Goal: Information Seeking & Learning: Learn about a topic

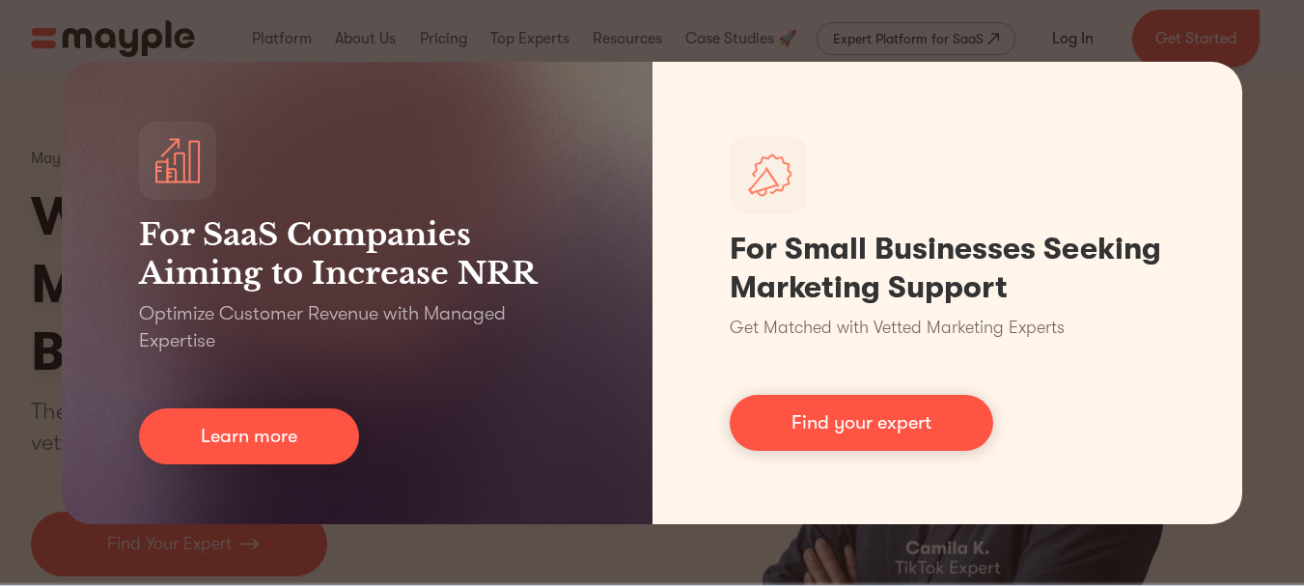
click at [861, 555] on div "For SaaS Companies Aiming to Increase NRR Optimize Customer Revenue with Manage…" at bounding box center [652, 293] width 1304 height 586
click at [766, 25] on div "For SaaS Companies Aiming to Increase NRR Optimize Customer Revenue with Manage…" at bounding box center [652, 293] width 1304 height 586
click at [766, 26] on div "For SaaS Companies Aiming to Increase NRR Optimize Customer Revenue with Manage…" at bounding box center [652, 293] width 1304 height 586
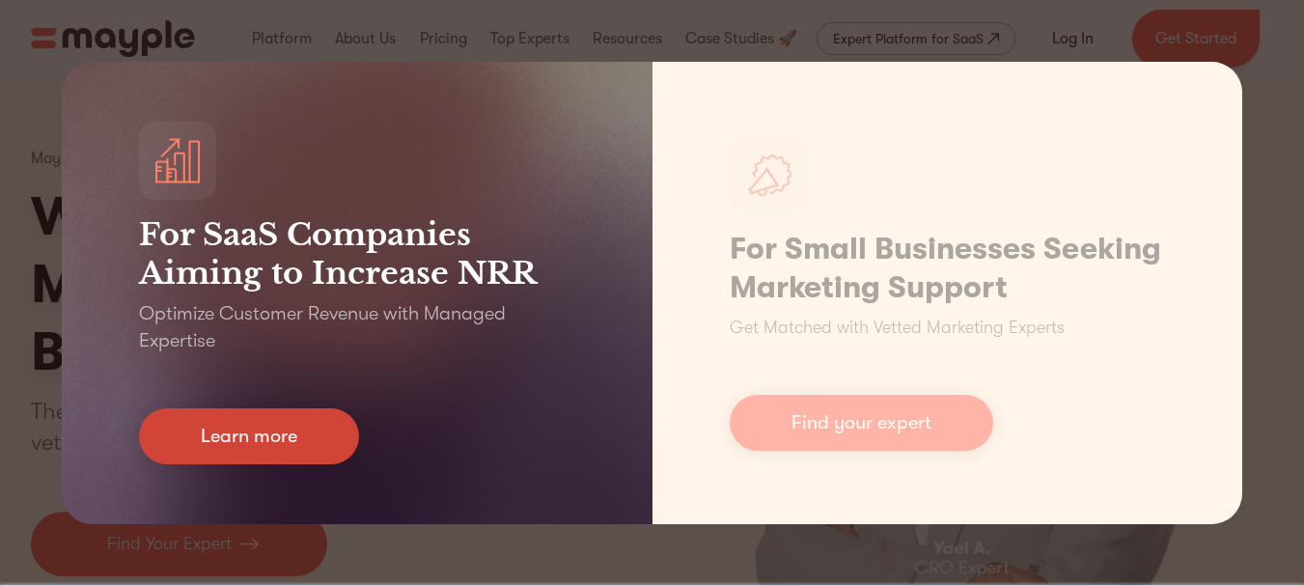
click at [282, 449] on link "Learn more" at bounding box center [249, 436] width 220 height 56
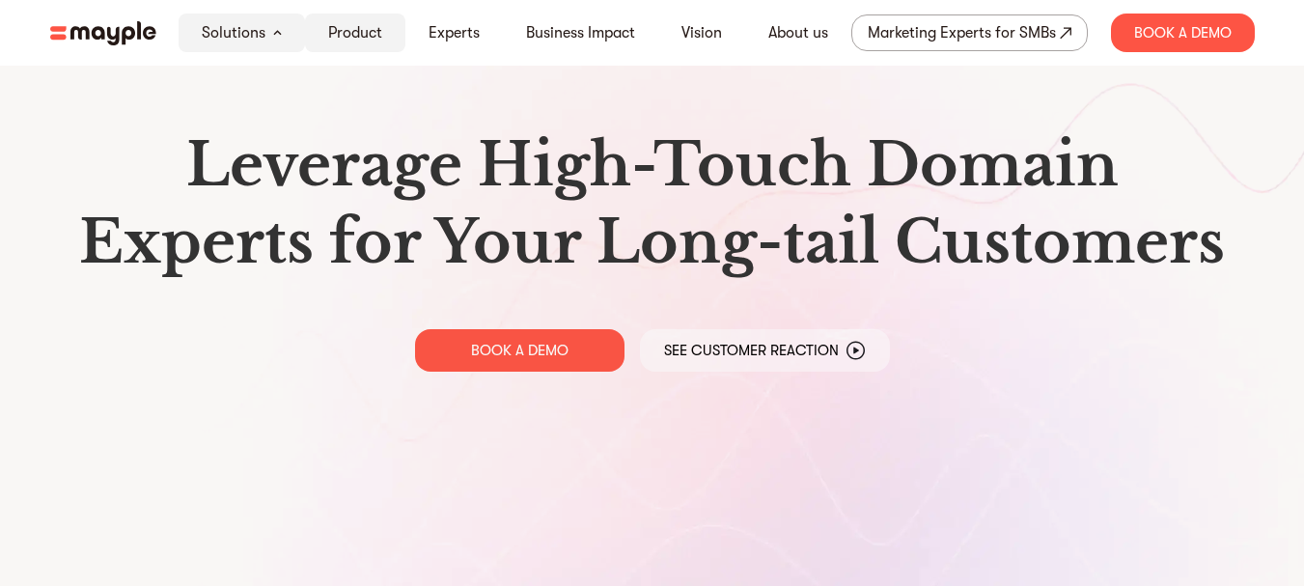
click at [368, 35] on link "Product" at bounding box center [355, 32] width 54 height 23
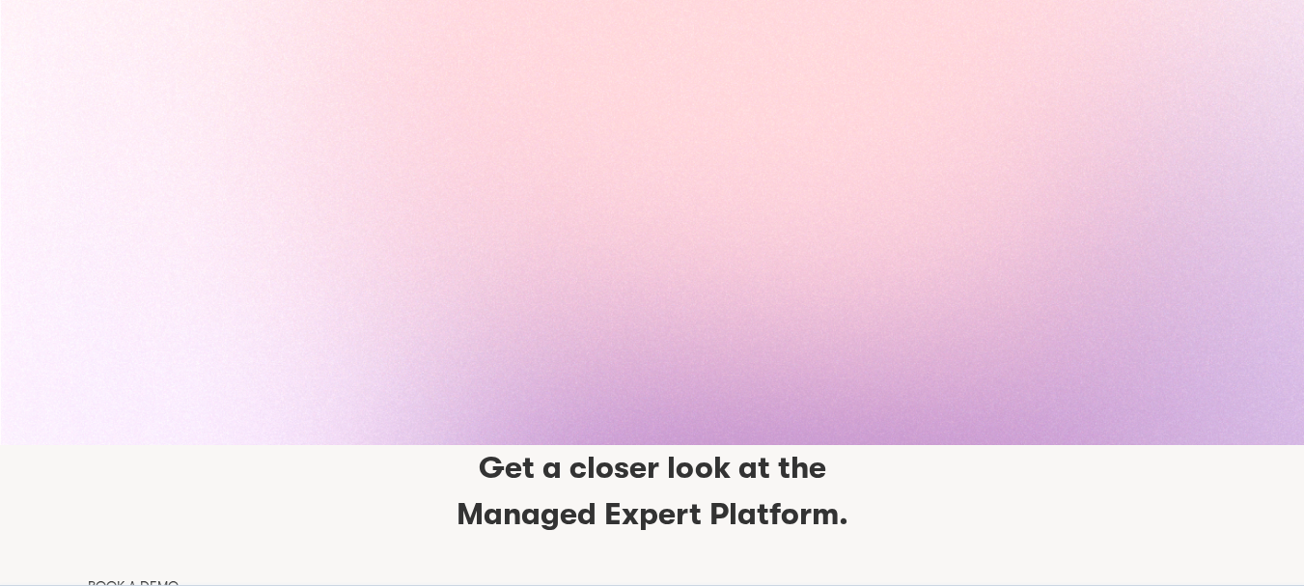
scroll to position [8787, 0]
